Goal: Task Accomplishment & Management: Complete application form

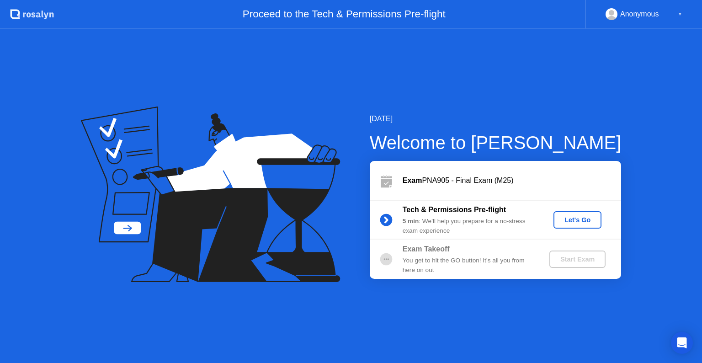
click at [587, 220] on div "Let's Go" at bounding box center [577, 219] width 41 height 7
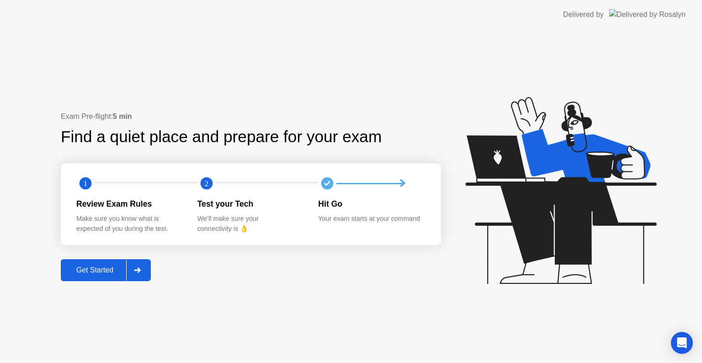
click at [84, 273] on div "Get Started" at bounding box center [94, 270] width 63 height 8
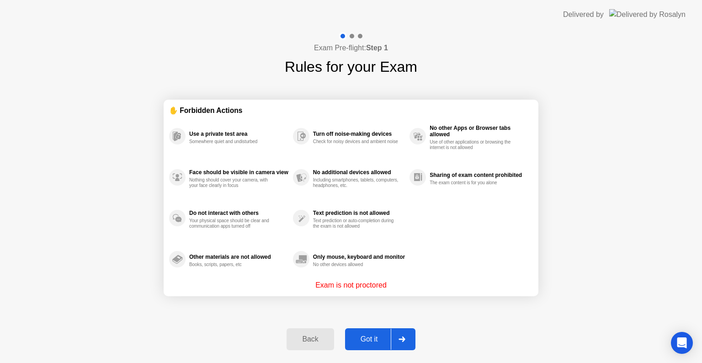
click at [368, 338] on div "Got it" at bounding box center [369, 339] width 43 height 8
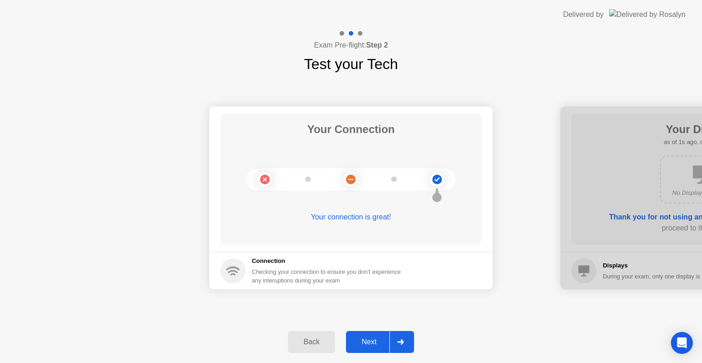
click at [368, 338] on div "Next" at bounding box center [368, 342] width 41 height 8
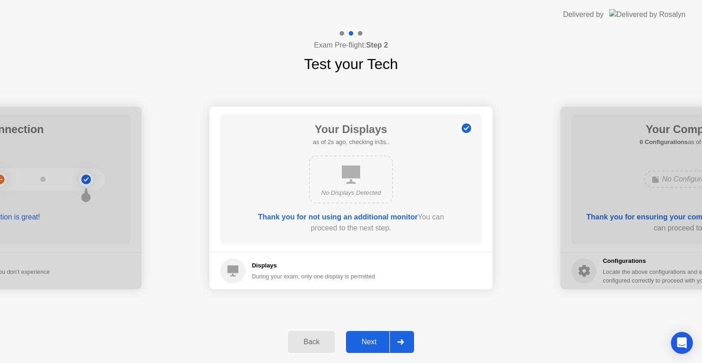
click at [368, 338] on div "Next" at bounding box center [368, 342] width 41 height 8
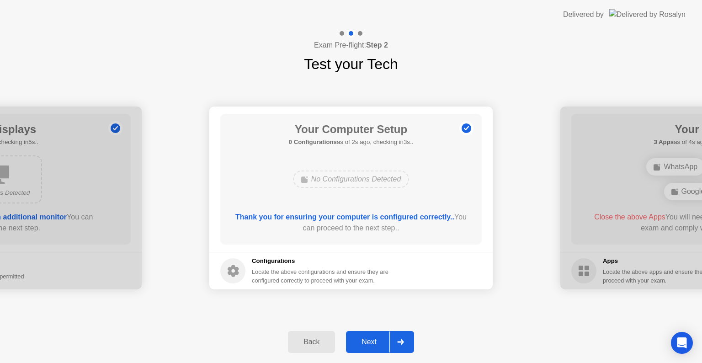
click at [368, 338] on div "Next" at bounding box center [368, 342] width 41 height 8
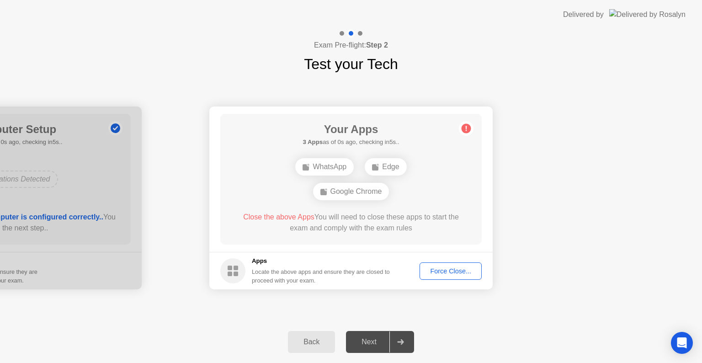
click at [447, 277] on button "Force Close..." at bounding box center [450, 270] width 62 height 17
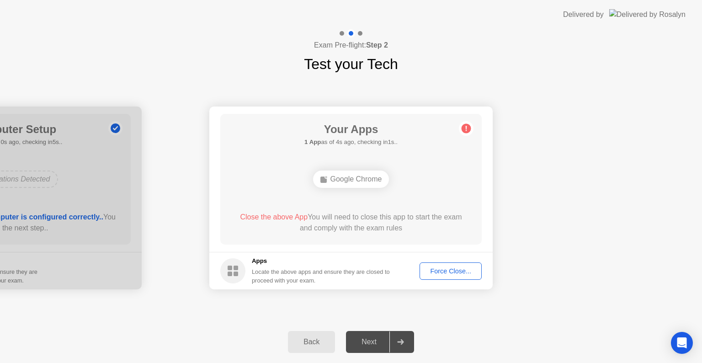
click at [443, 269] on div "Force Close..." at bounding box center [450, 270] width 56 height 7
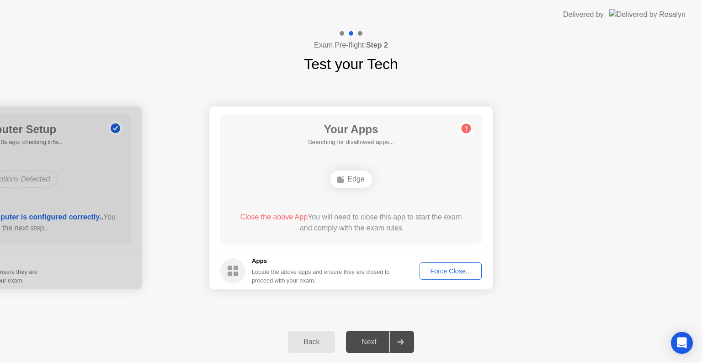
click at [457, 273] on div "Force Close..." at bounding box center [450, 270] width 56 height 7
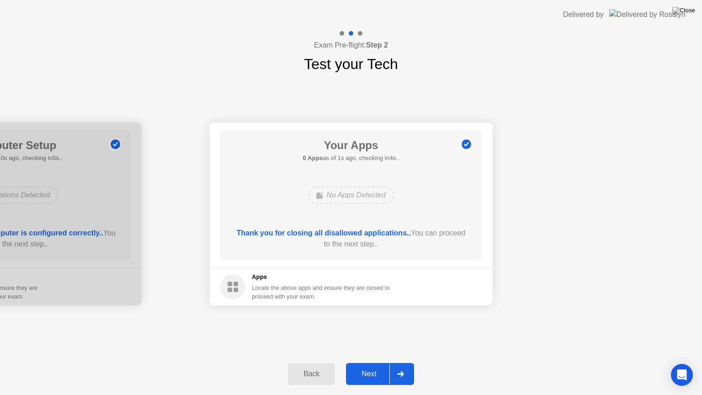
click at [369, 362] on div "Next" at bounding box center [368, 373] width 41 height 8
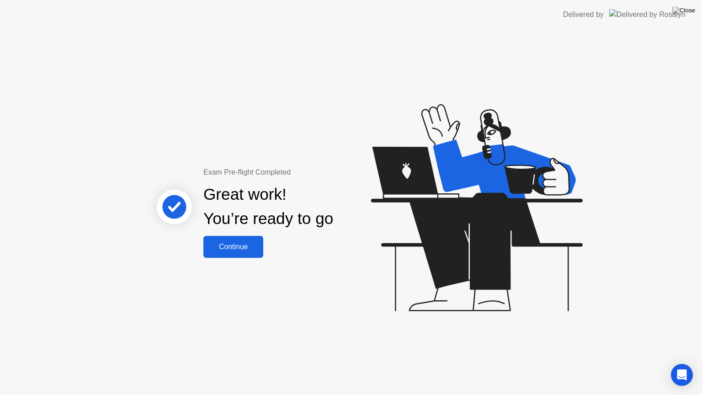
click at [248, 250] on div "Continue" at bounding box center [233, 247] width 54 height 8
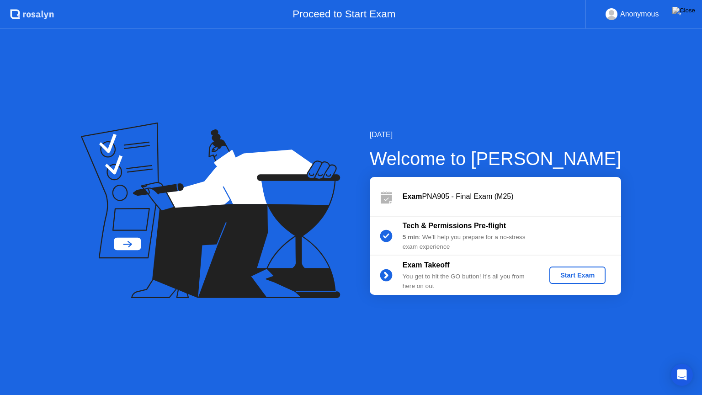
click at [565, 274] on div "Start Exam" at bounding box center [577, 274] width 49 height 7
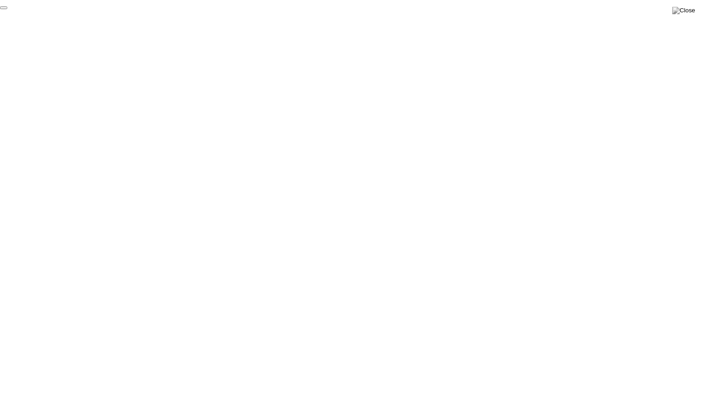
click div "End Proctoring Session"
